Goal: Check status: Check status

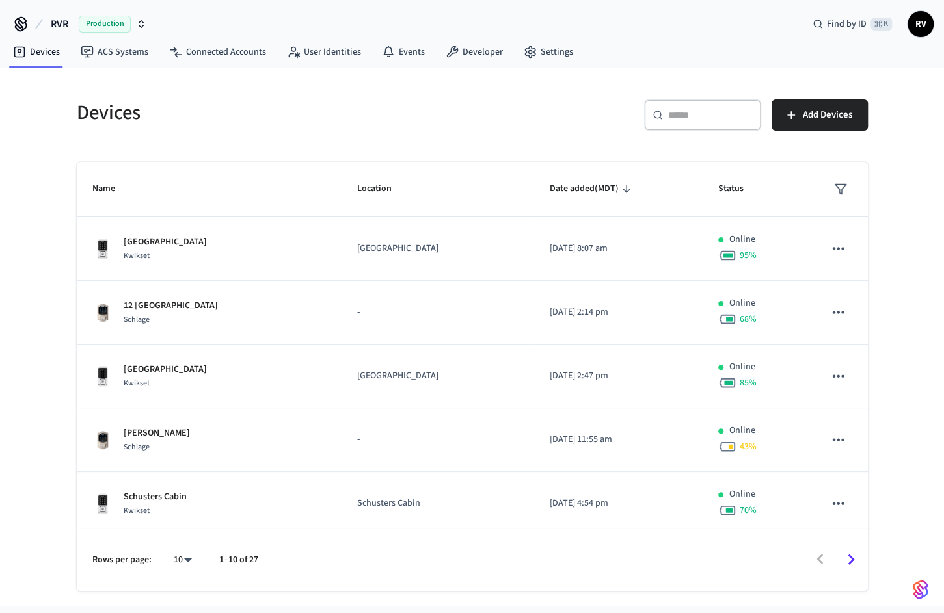
click at [678, 216] on th "Date added (MDT)" at bounding box center [617, 189] width 169 height 55
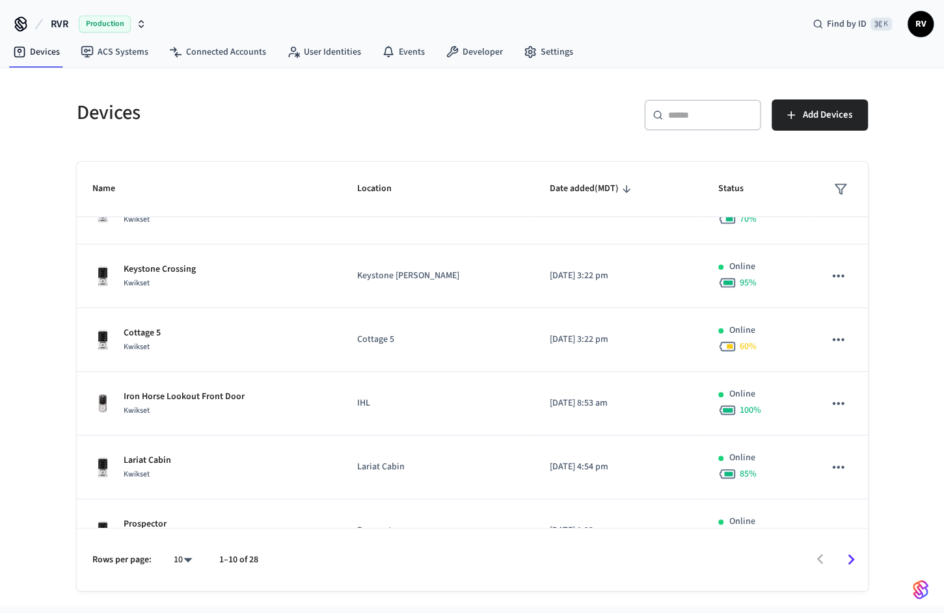
scroll to position [324, 0]
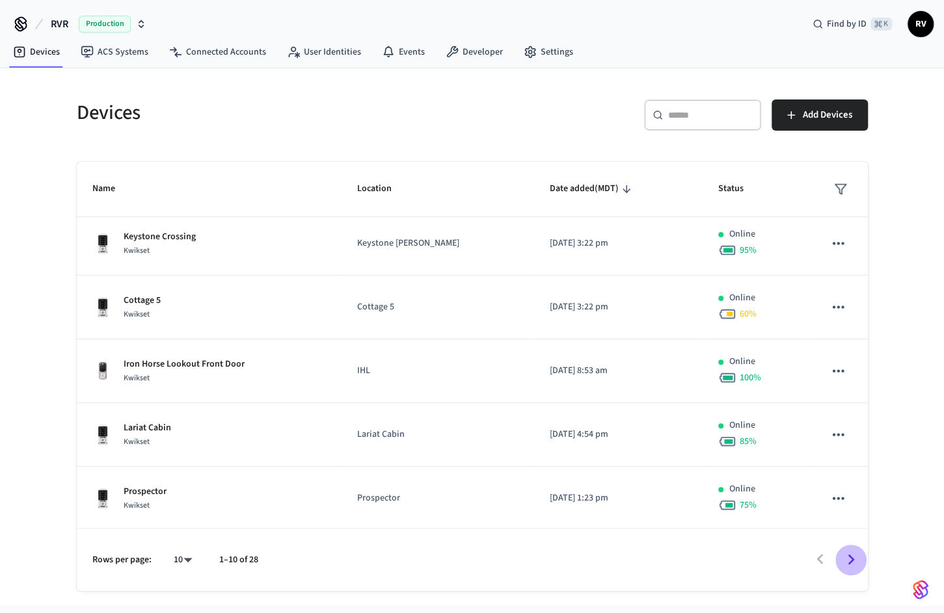
click at [846, 560] on icon "Go to next page" at bounding box center [850, 560] width 20 height 20
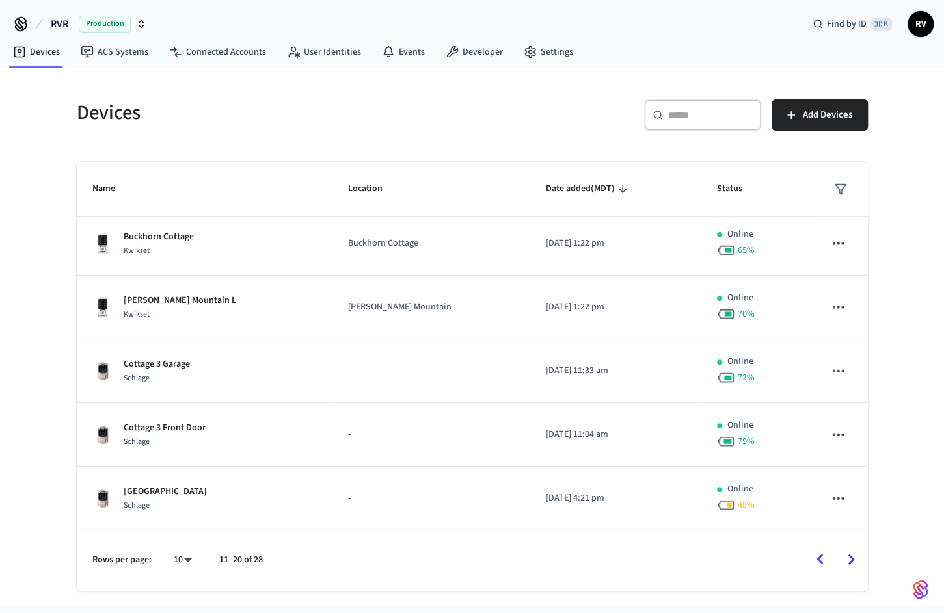
click at [859, 558] on icon "Go to next page" at bounding box center [850, 560] width 20 height 20
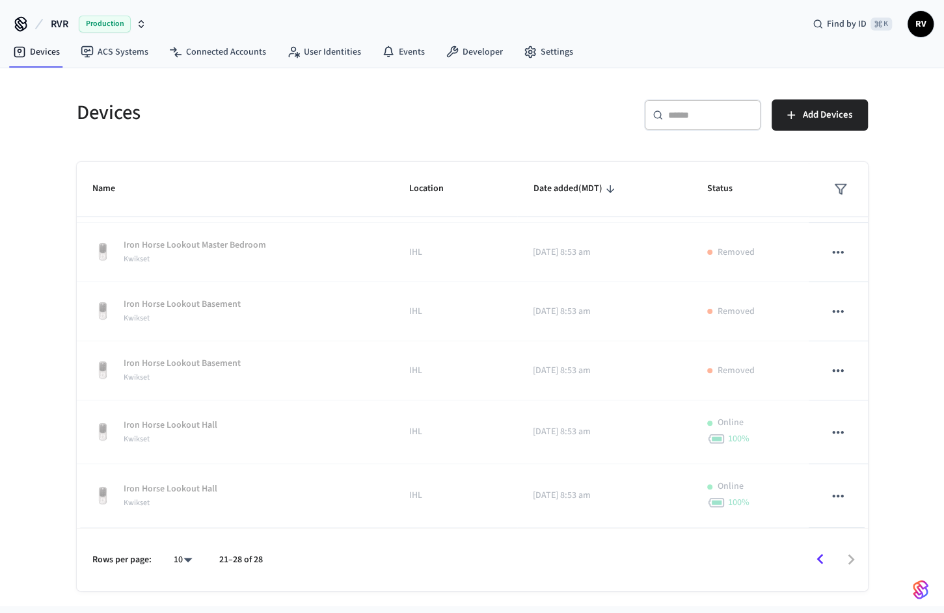
scroll to position [179, 0]
click at [824, 561] on icon "Go to previous page" at bounding box center [820, 560] width 20 height 20
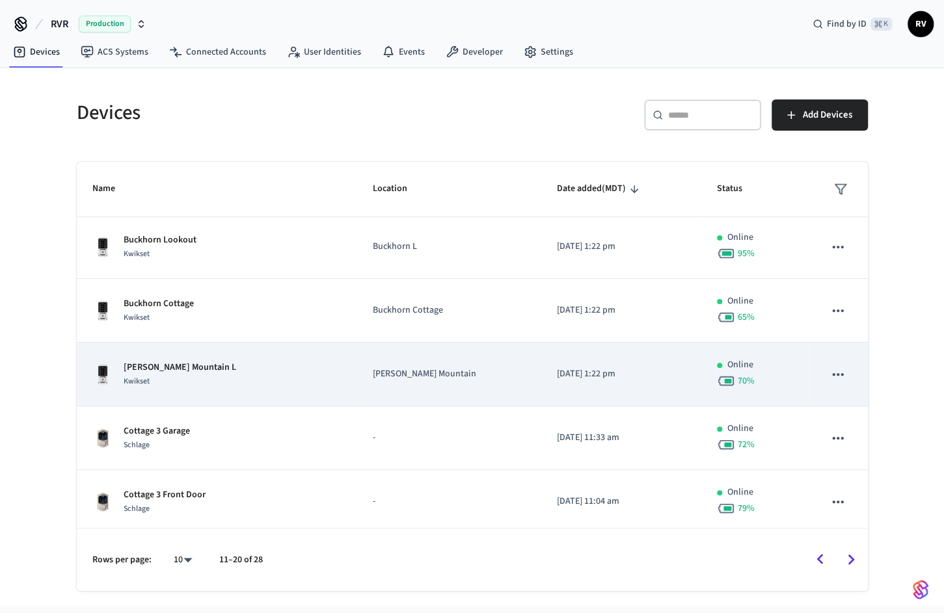
scroll to position [505, 0]
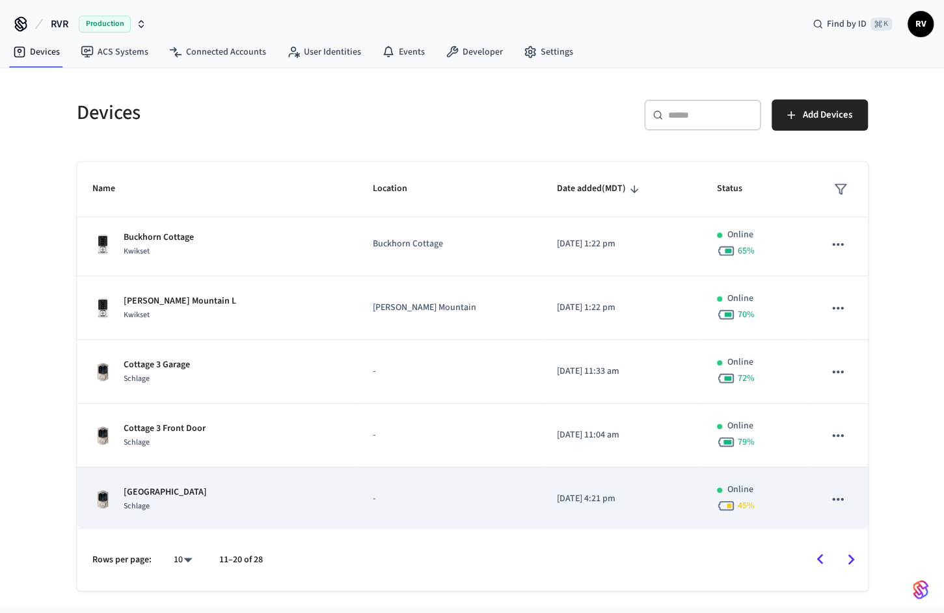
click at [163, 486] on p "[GEOGRAPHIC_DATA]" at bounding box center [165, 493] width 83 height 14
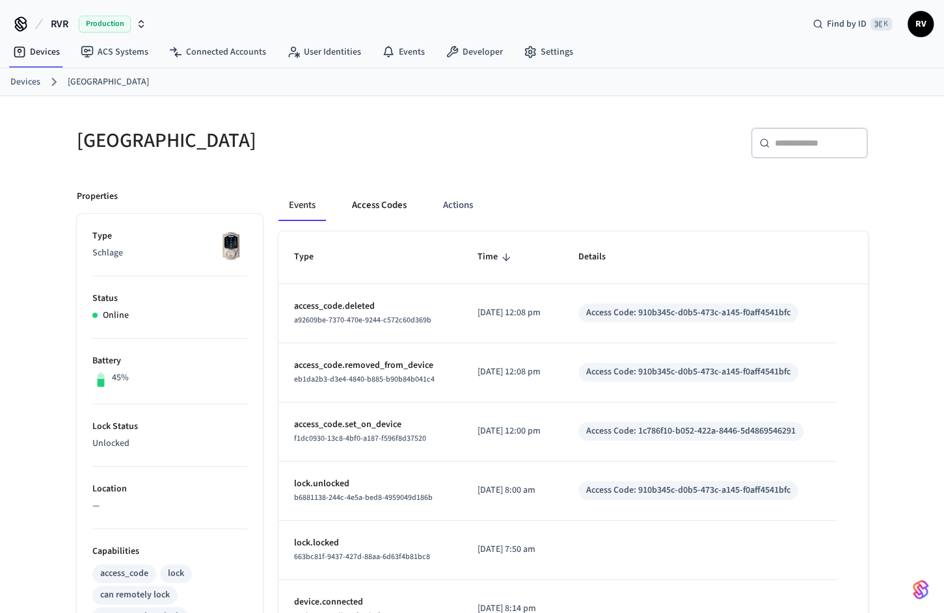
click at [370, 204] on button "Access Codes" at bounding box center [379, 205] width 75 height 31
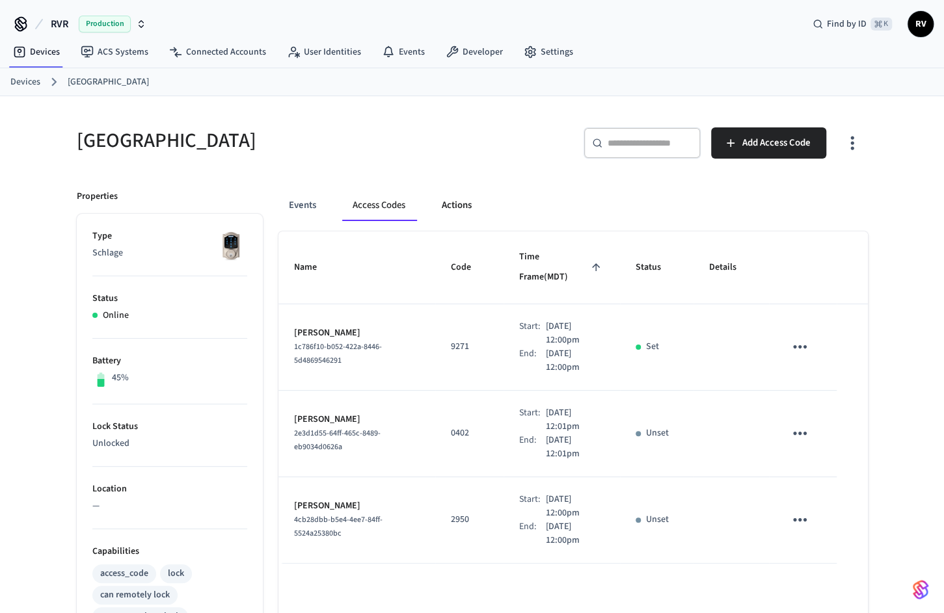
click at [468, 212] on button "Actions" at bounding box center [456, 205] width 51 height 31
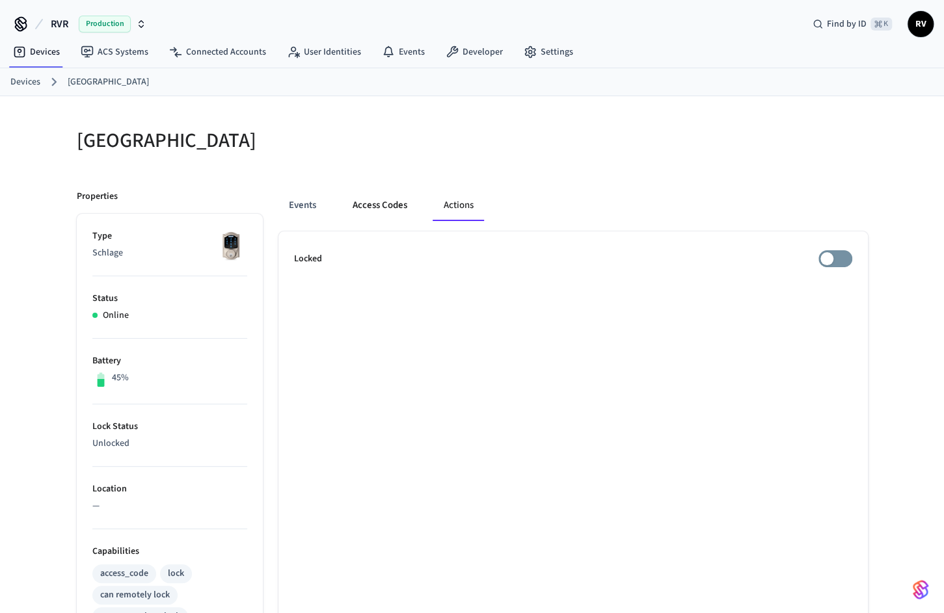
click at [369, 197] on button "Access Codes" at bounding box center [379, 205] width 75 height 31
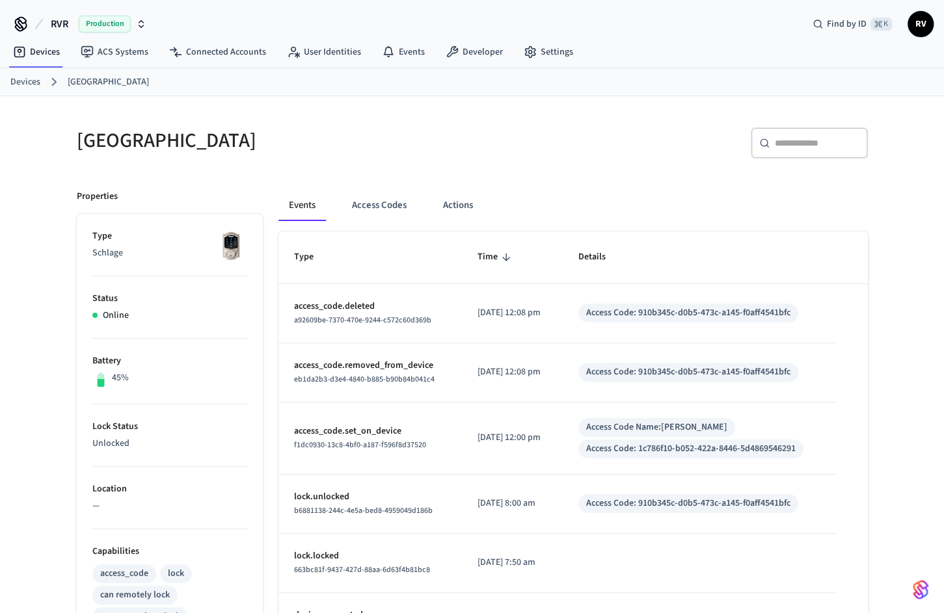
scroll to position [50, 0]
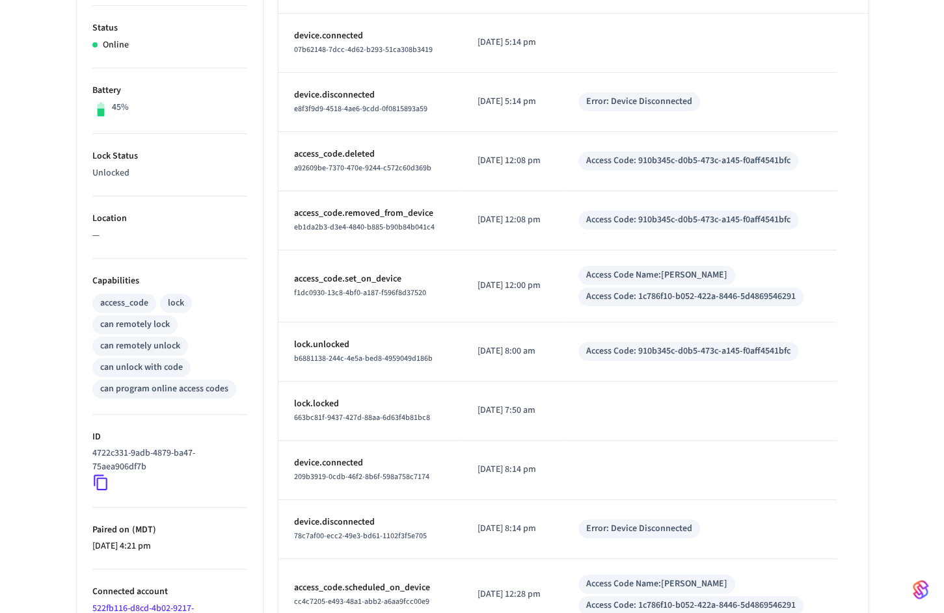
scroll to position [349, 0]
